Goal: Information Seeking & Learning: Find specific page/section

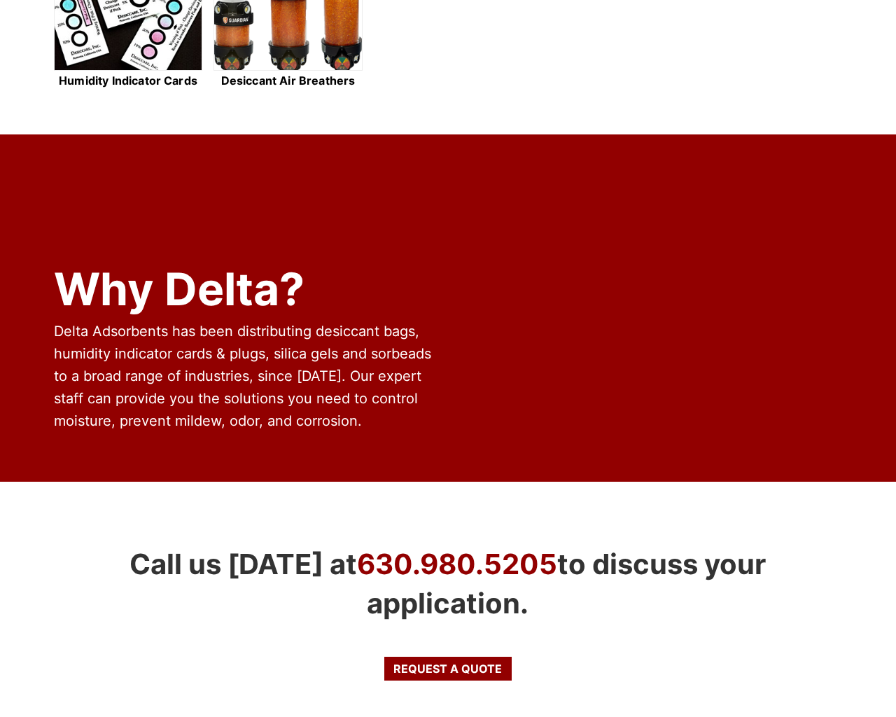
scroll to position [1230, 0]
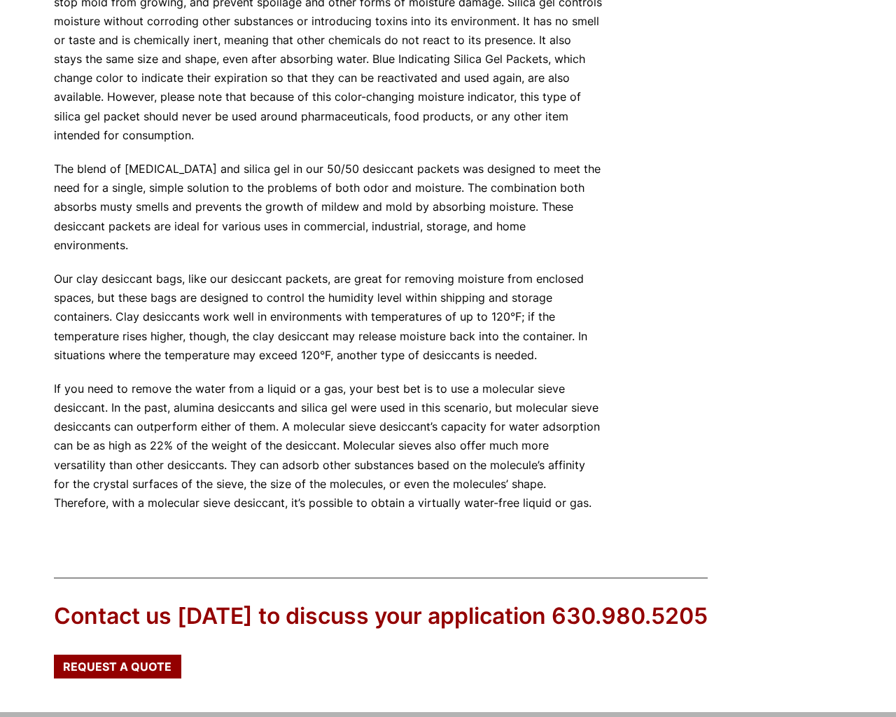
scroll to position [1529, 0]
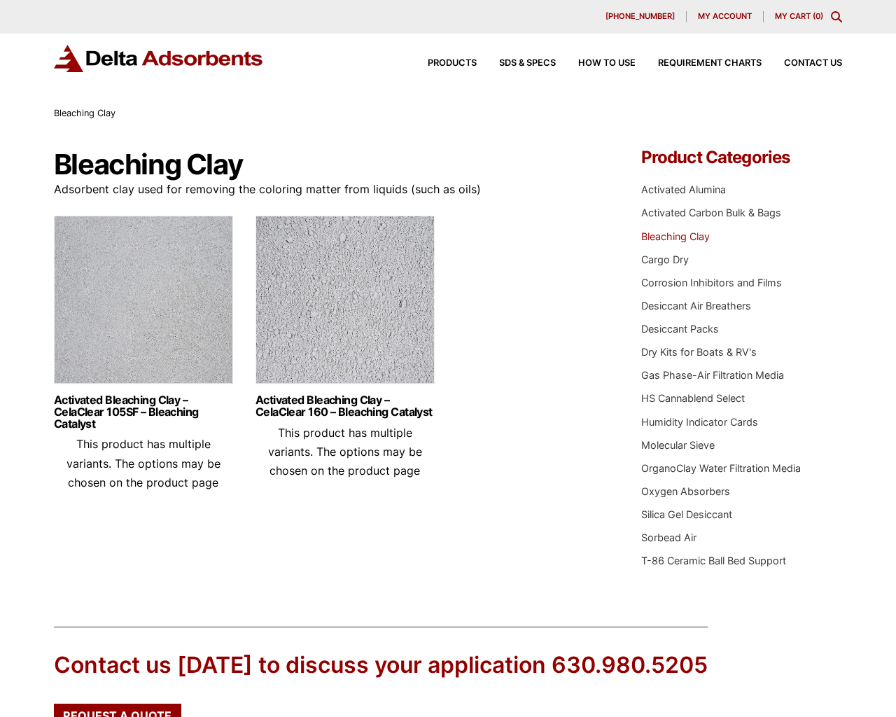
scroll to position [197, 0]
